Goal: Navigation & Orientation: Find specific page/section

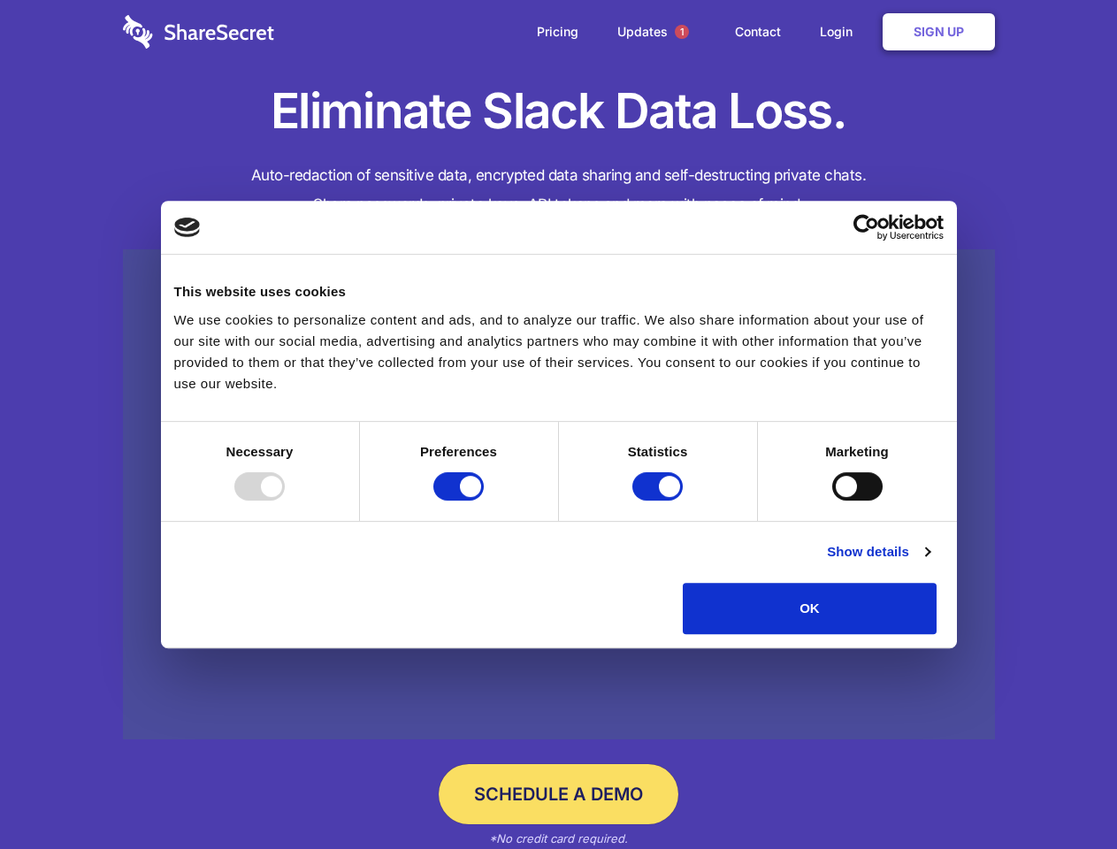
click at [285, 500] on div at bounding box center [259, 486] width 50 height 28
click at [484, 500] on input "Preferences" at bounding box center [458, 486] width 50 height 28
checkbox input "false"
click at [660, 500] on input "Statistics" at bounding box center [657, 486] width 50 height 28
checkbox input "false"
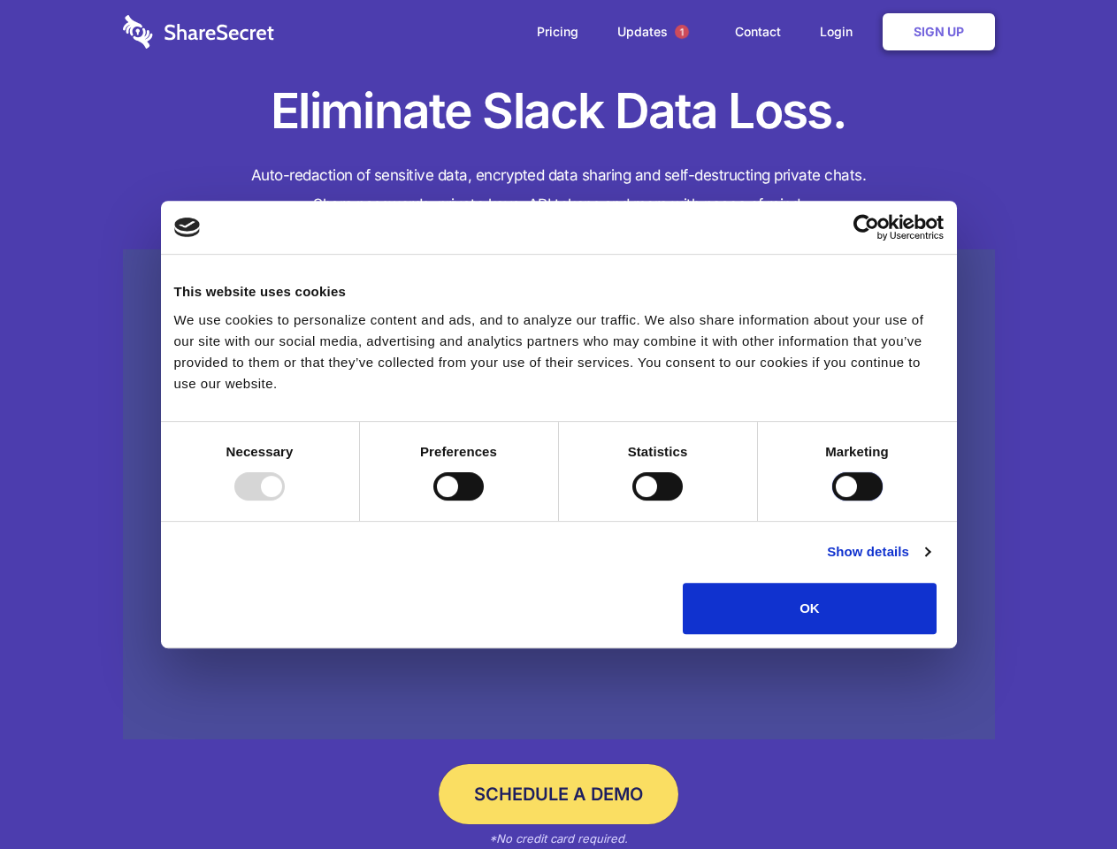
click at [832, 500] on input "Marketing" at bounding box center [857, 486] width 50 height 28
checkbox input "true"
click at [929, 562] on link "Show details" at bounding box center [878, 551] width 103 height 21
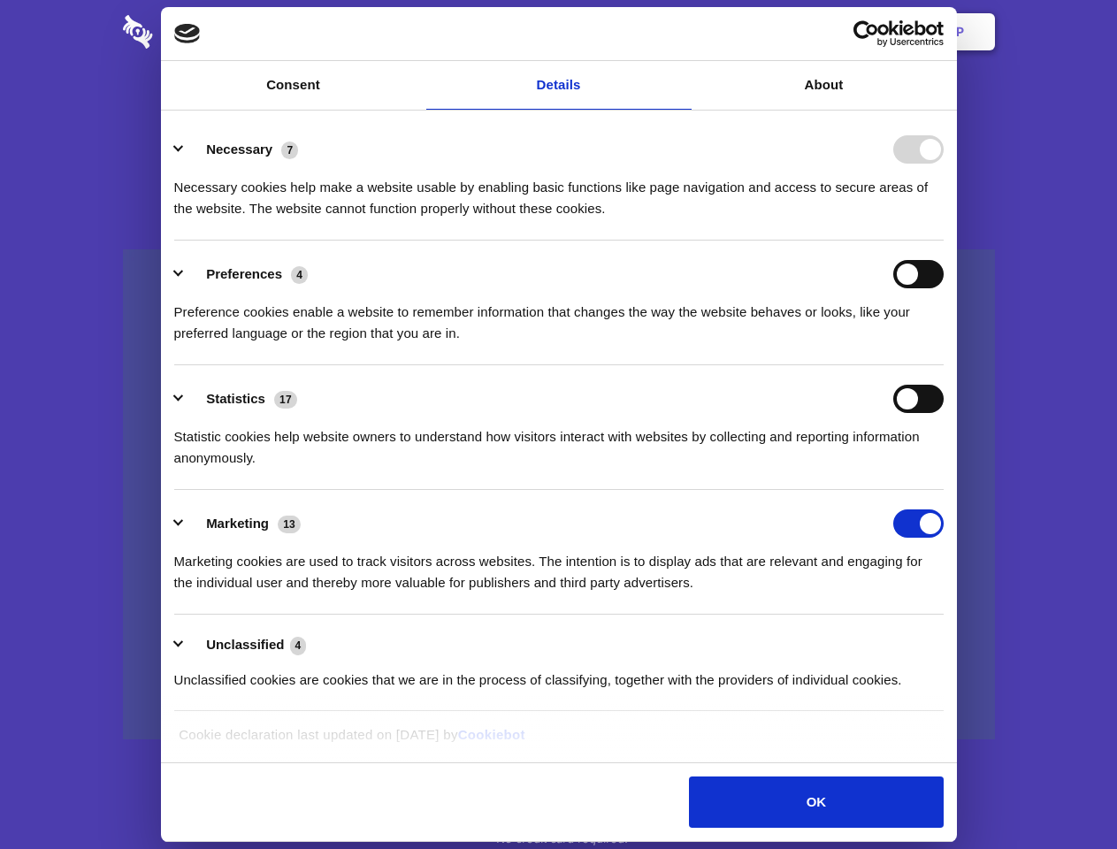
click at [943, 219] on div "Necessary cookies help make a website usable by enabling basic functions like p…" at bounding box center [558, 192] width 769 height 56
click at [681, 32] on span "1" at bounding box center [682, 32] width 14 height 14
